Goal: Task Accomplishment & Management: Use online tool/utility

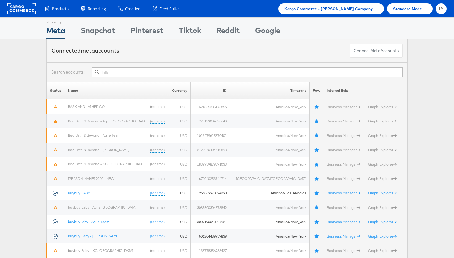
click at [372, 10] on span "Kargo Commerce - Trey Sells Company" at bounding box center [328, 9] width 89 height 6
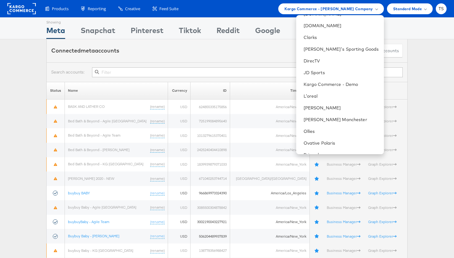
scroll to position [102, 0]
click at [356, 83] on link "Kargo Commerce - Demo" at bounding box center [340, 84] width 75 height 6
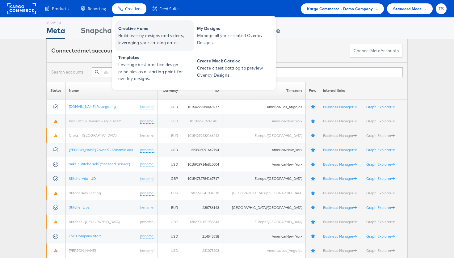
click at [139, 36] on span "Build overlay designs and videos, leveraging your catalog data." at bounding box center [155, 39] width 74 height 14
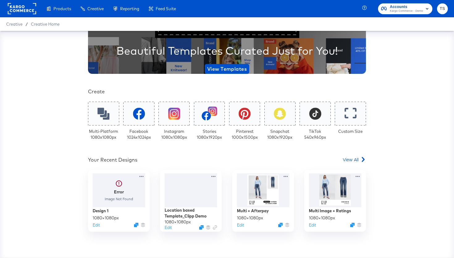
scroll to position [58, 0]
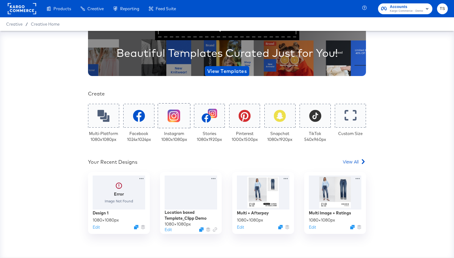
click at [180, 121] on icon at bounding box center [174, 115] width 13 height 13
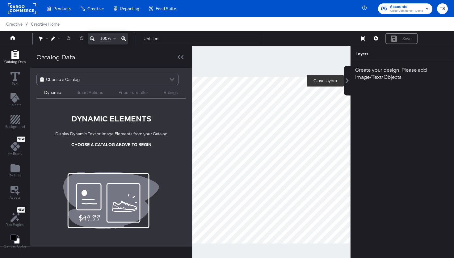
click at [349, 84] on button at bounding box center [347, 81] width 7 height 30
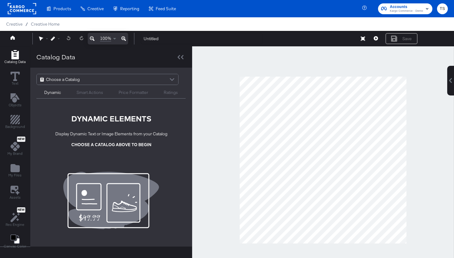
scroll to position [16, 0]
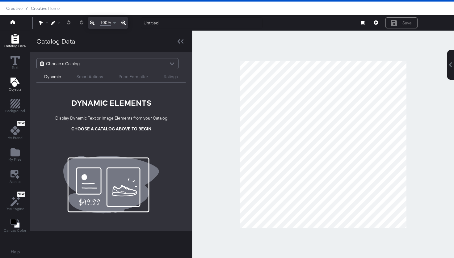
click at [13, 83] on icon "Add Text" at bounding box center [14, 81] width 9 height 9
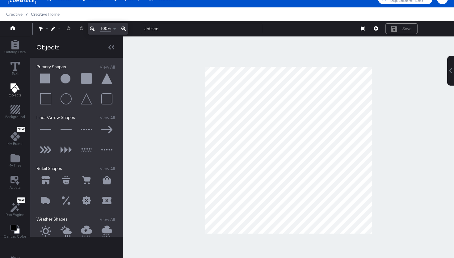
scroll to position [8, 0]
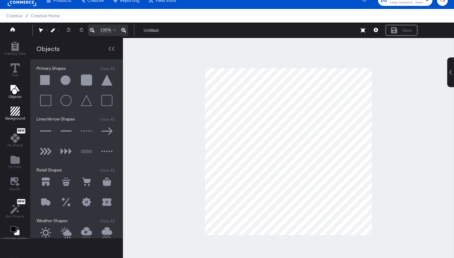
click at [14, 114] on icon "Add Rectangle" at bounding box center [14, 111] width 9 height 9
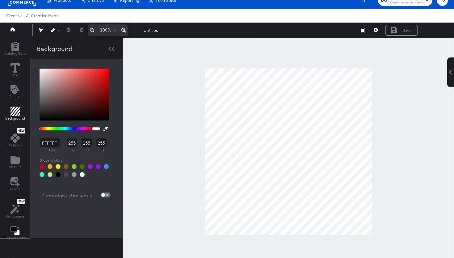
drag, startPoint x: 18, startPoint y: 164, endPoint x: 33, endPoint y: 150, distance: 20.5
click at [18, 164] on icon "Add Files" at bounding box center [14, 159] width 9 height 9
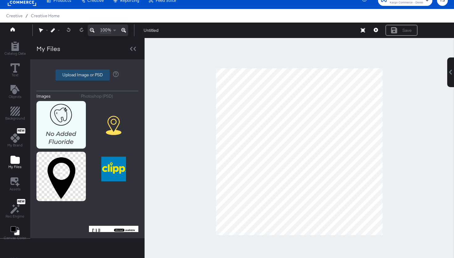
click at [90, 74] on label "Upload Image or PSD" at bounding box center [82, 75] width 53 height 10
click at [87, 75] on input "Upload Image or PSD" at bounding box center [87, 75] width 0 height 0
click at [19, 117] on span "Background" at bounding box center [15, 118] width 20 height 5
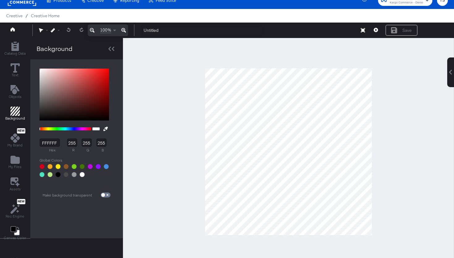
click at [49, 128] on div at bounding box center [66, 128] width 52 height 3
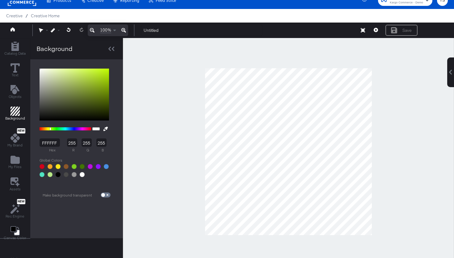
click at [47, 129] on div at bounding box center [66, 128] width 52 height 3
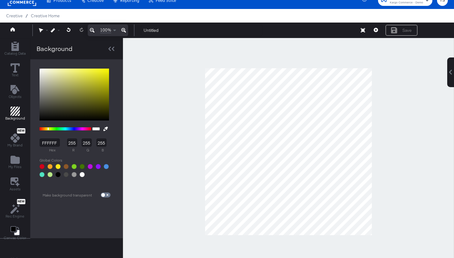
click at [53, 129] on div at bounding box center [66, 128] width 52 height 3
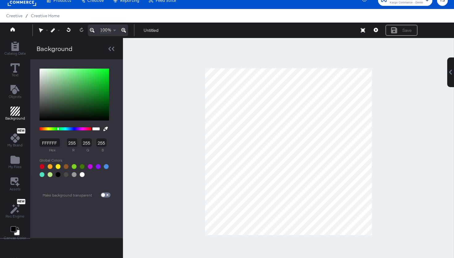
click at [57, 129] on div at bounding box center [66, 128] width 52 height 3
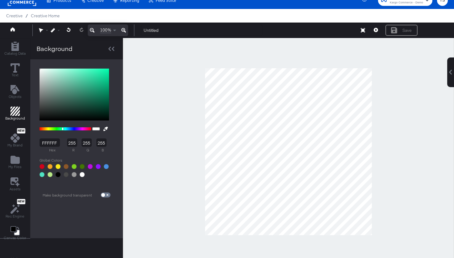
click at [62, 129] on div at bounding box center [66, 128] width 52 height 3
click at [67, 128] on div at bounding box center [66, 128] width 52 height 3
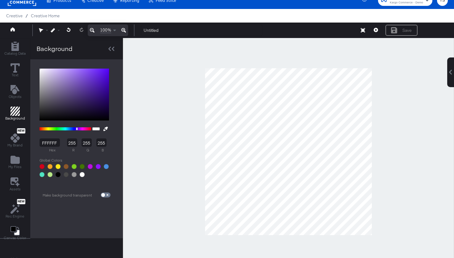
click at [76, 130] on div at bounding box center [66, 128] width 52 height 3
click at [14, 165] on span "My Files" at bounding box center [14, 166] width 13 height 5
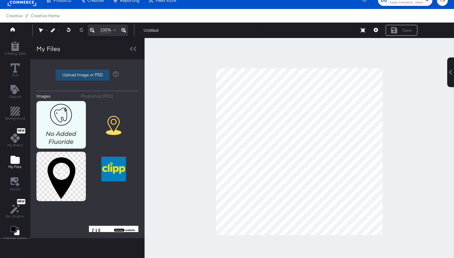
click at [98, 78] on label "Upload Image or PSD" at bounding box center [82, 75] width 53 height 10
click at [87, 75] on input "Upload Image or PSD" at bounding box center [87, 75] width 0 height 0
type input "C:\fakepath\Screenshot [DATE] 9.05.38 AM.png"
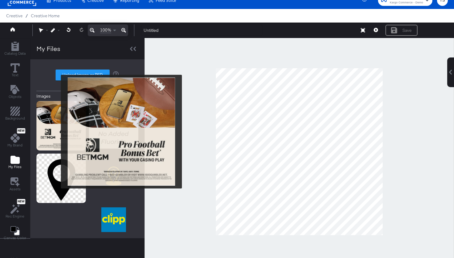
click at [57, 132] on img at bounding box center [60, 126] width 49 height 50
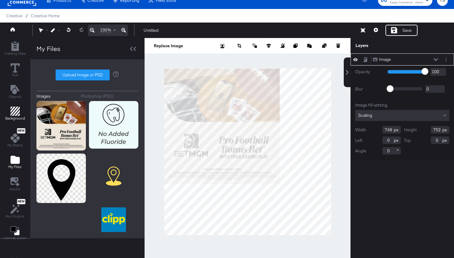
click at [14, 115] on icon "Add Rectangle" at bounding box center [14, 111] width 9 height 9
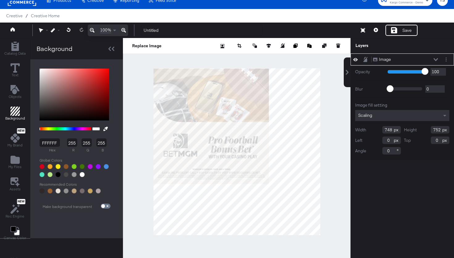
click at [105, 129] on button at bounding box center [106, 128] width 10 height 11
type input "EEE5DA"
type input "238"
type input "229"
type input "218"
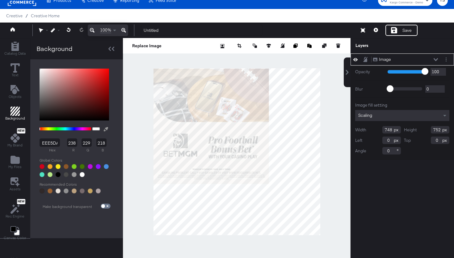
click at [165, 128] on div at bounding box center [236, 151] width 227 height 227
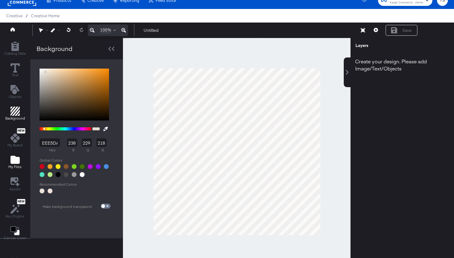
click at [18, 164] on div "My Files" at bounding box center [14, 162] width 13 height 14
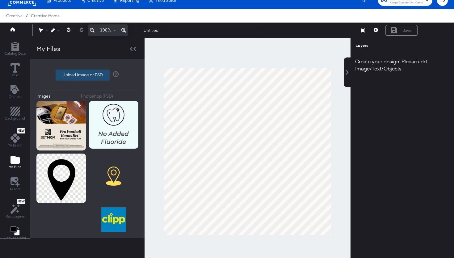
click at [81, 76] on label "Upload Image or PSD" at bounding box center [82, 75] width 53 height 10
click at [87, 75] on input "Upload Image or PSD" at bounding box center [87, 75] width 0 height 0
click at [78, 76] on label "Upload Image or PSD" at bounding box center [82, 75] width 53 height 10
click at [87, 75] on input "Upload Image or PSD" at bounding box center [87, 75] width 0 height 0
type input "C:\fakepath\Untitled design (22).png"
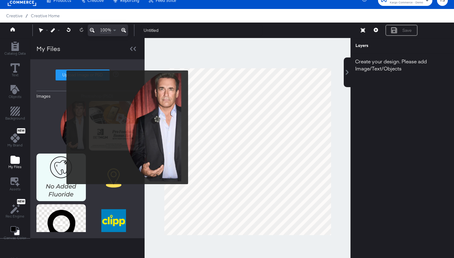
click at [62, 127] on img at bounding box center [60, 125] width 49 height 49
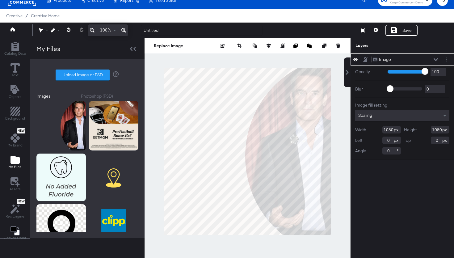
click at [308, 59] on div at bounding box center [247, 151] width 206 height 227
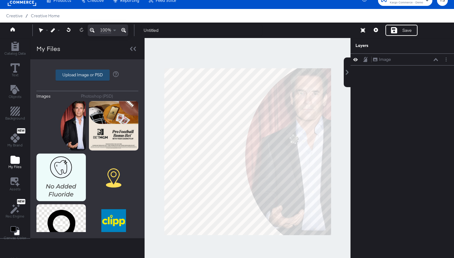
click at [94, 73] on label "Upload Image or PSD" at bounding box center [82, 75] width 53 height 10
click at [87, 75] on input "Upload Image or PSD" at bounding box center [87, 75] width 0 height 0
type input "C:\fakepath\Screenshot [DATE] 9.32.02 AM.png"
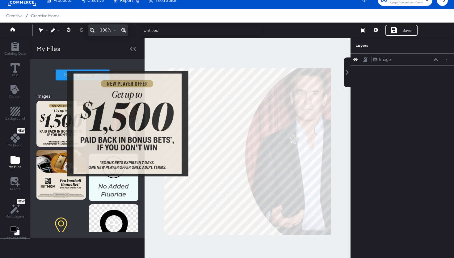
click at [62, 124] on img at bounding box center [60, 124] width 49 height 46
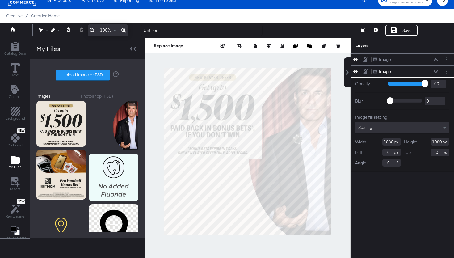
type input "24"
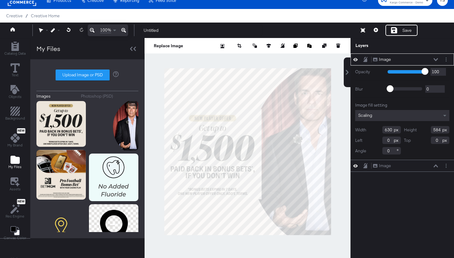
type input "264"
click at [347, 75] on button at bounding box center [347, 72] width 7 height 30
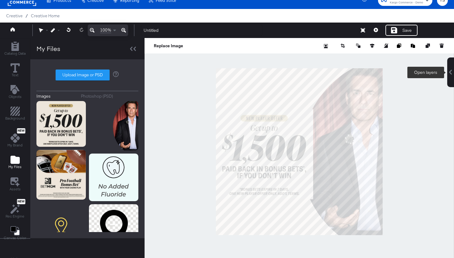
click at [450, 73] on icon at bounding box center [450, 72] width 3 height 5
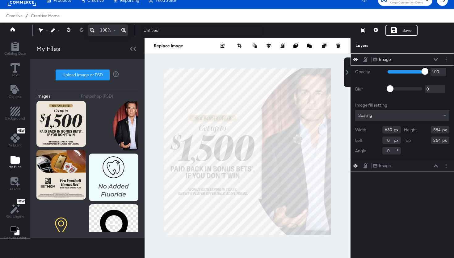
click at [398, 45] on div "Layers" at bounding box center [386, 46] width 63 height 6
click at [437, 58] on button at bounding box center [435, 60] width 5 height 4
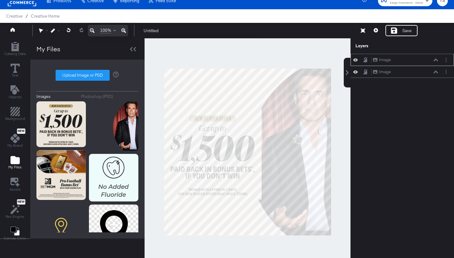
scroll to position [6, 0]
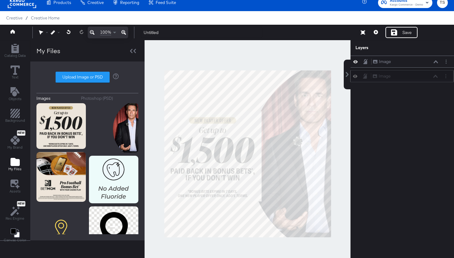
drag, startPoint x: 402, startPoint y: 60, endPoint x: 401, endPoint y: 78, distance: 18.2
click at [401, 78] on div "Image Image" at bounding box center [404, 76] width 65 height 6
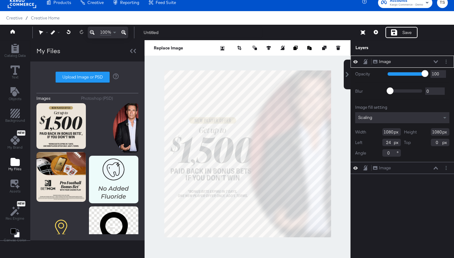
type input "1084"
type input "20"
click at [435, 62] on icon at bounding box center [435, 61] width 4 height 3
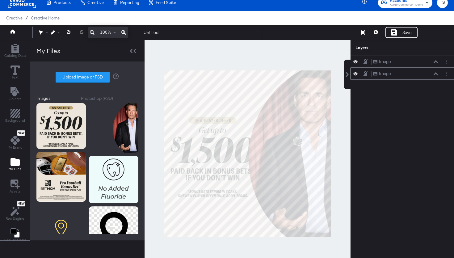
click at [397, 77] on div "Image Image" at bounding box center [405, 73] width 65 height 6
click at [437, 75] on button at bounding box center [435, 74] width 5 height 4
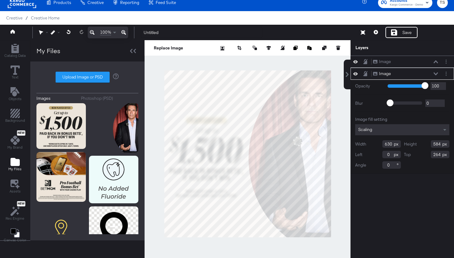
type input "548"
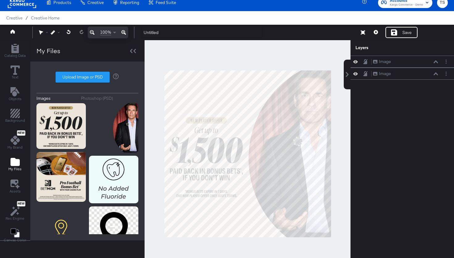
click at [338, 225] on div at bounding box center [247, 153] width 206 height 227
click at [342, 201] on div at bounding box center [247, 153] width 206 height 227
click at [346, 160] on div at bounding box center [247, 153] width 206 height 227
click at [364, 31] on icon at bounding box center [363, 32] width 4 height 4
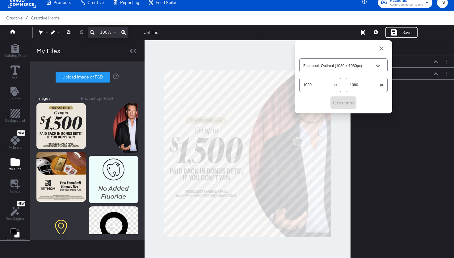
click at [383, 49] on span "button" at bounding box center [381, 48] width 7 height 7
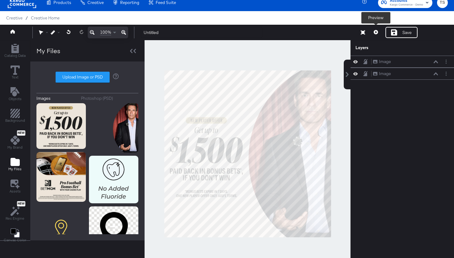
click at [377, 30] on icon at bounding box center [376, 32] width 4 height 4
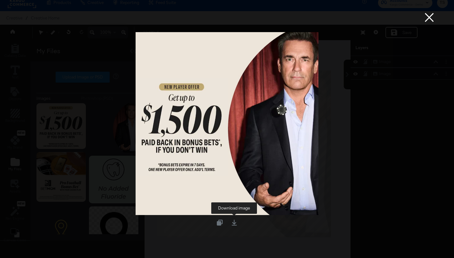
click at [232, 223] on icon at bounding box center [234, 222] width 6 height 6
